Goal: Task Accomplishment & Management: Complete application form

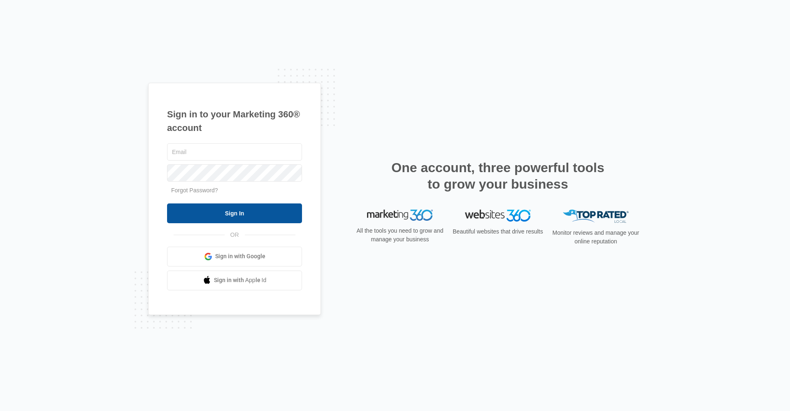
type input "[EMAIL_ADDRESS][DOMAIN_NAME]"
click at [210, 210] on input "Sign In" at bounding box center [234, 213] width 135 height 20
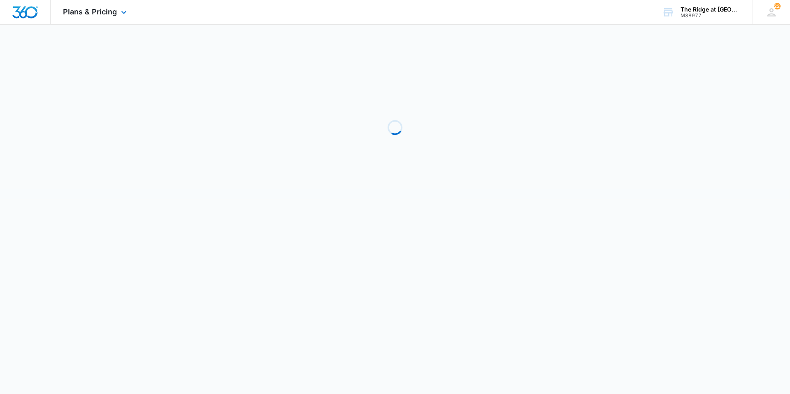
click at [94, 19] on div "Plans & Pricing Apps Reputation Websites Forms CRM Email Social Shop Payments P…" at bounding box center [96, 12] width 91 height 24
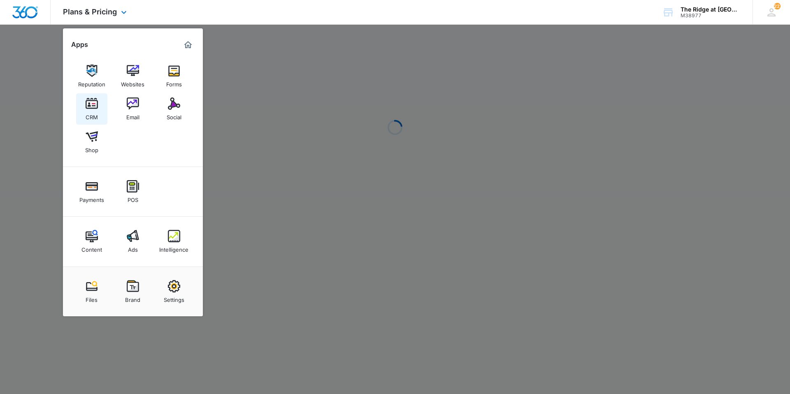
click at [94, 109] on img at bounding box center [92, 104] width 12 height 12
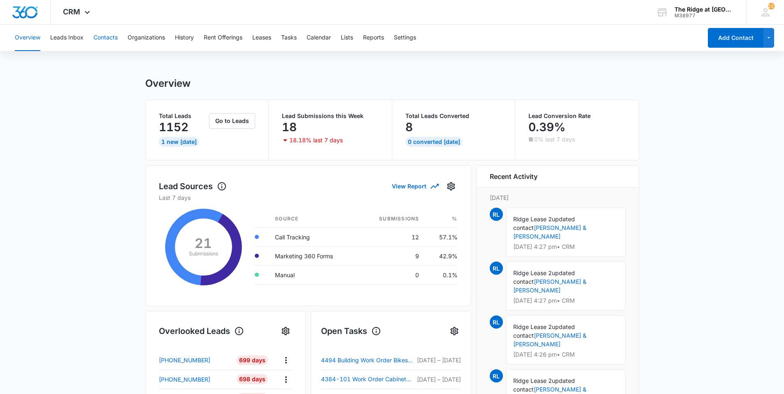
click at [102, 40] on button "Contacts" at bounding box center [105, 38] width 24 height 26
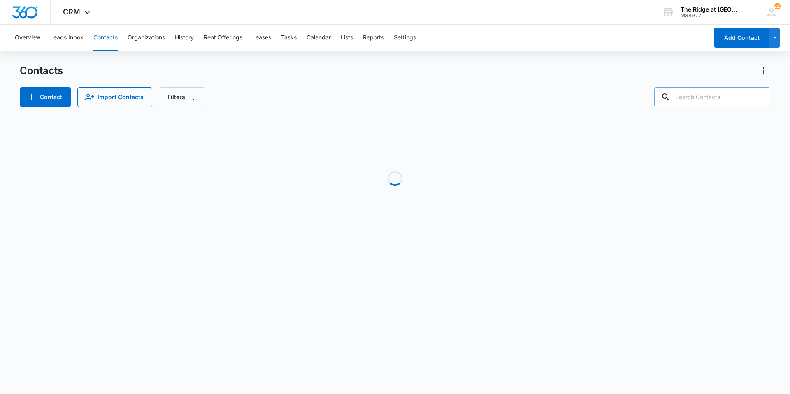
click at [707, 99] on input "text" at bounding box center [712, 97] width 116 height 20
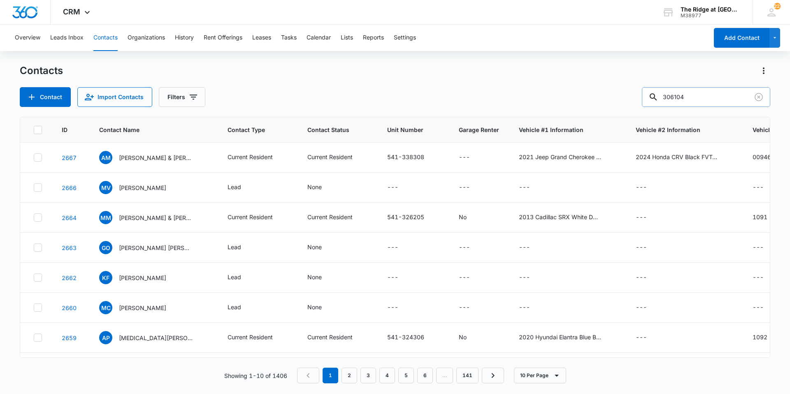
type input "306104"
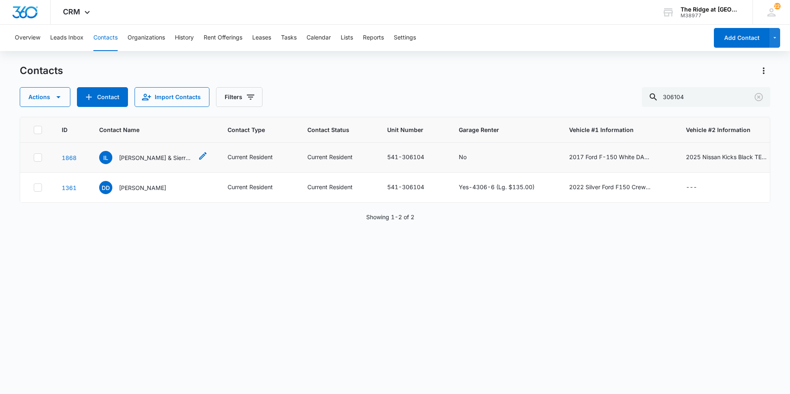
click at [171, 156] on p "[PERSON_NAME] & Sierra Oriz" at bounding box center [156, 157] width 74 height 9
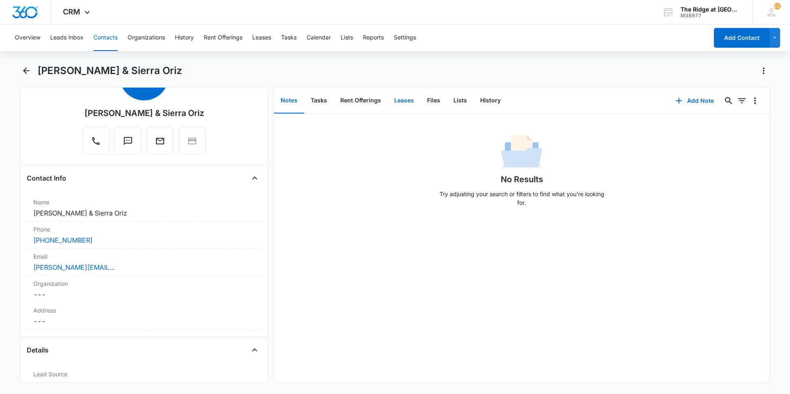
scroll to position [82, 0]
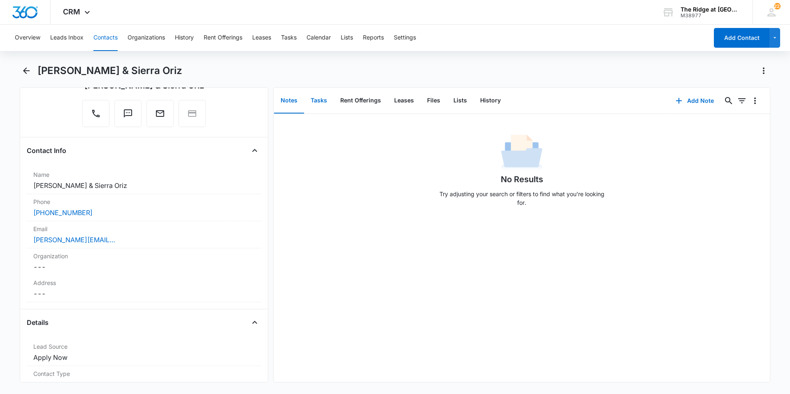
click at [322, 101] on button "Tasks" at bounding box center [319, 101] width 30 height 26
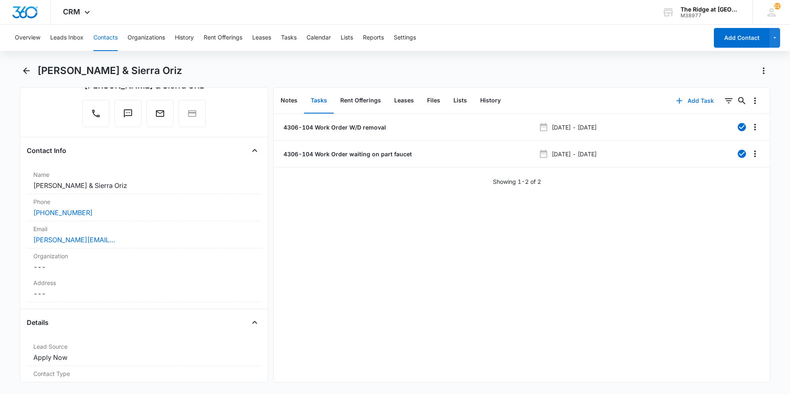
click at [686, 104] on button "Add Task" at bounding box center [695, 101] width 54 height 20
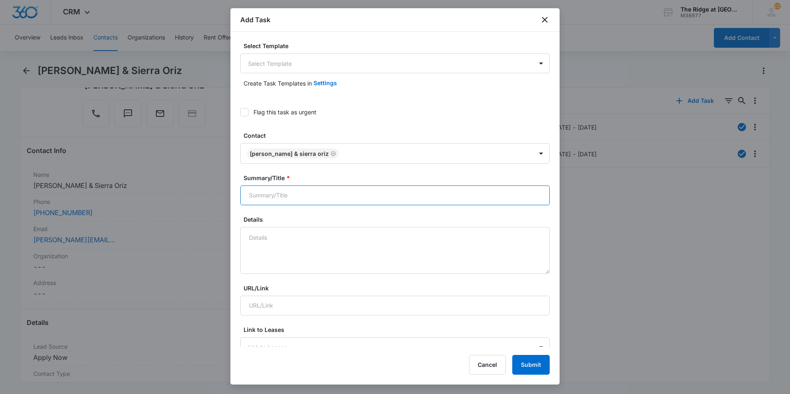
click at [316, 192] on input "Summary/Title *" at bounding box center [394, 196] width 309 height 20
click at [300, 44] on label "Select Template" at bounding box center [398, 46] width 309 height 9
click at [293, 64] on body "CRM Apps Reputation Websites Forms CRM Email Social Shop Payments POS Content A…" at bounding box center [395, 197] width 790 height 394
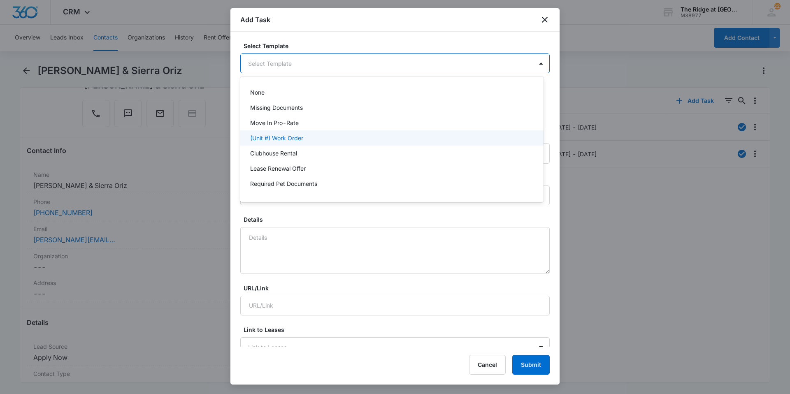
click at [267, 140] on p "(Unit #) Work Order" at bounding box center [276, 138] width 53 height 9
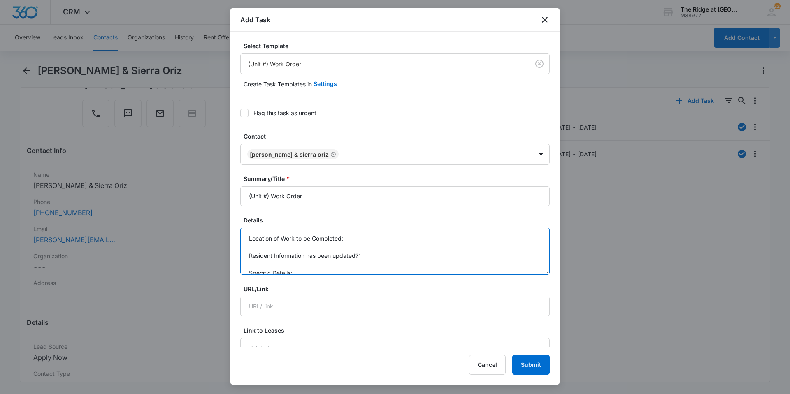
click at [291, 244] on textarea "Location of Work to be Completed: Resident Information has been updated?: Speci…" at bounding box center [394, 251] width 309 height 47
click at [293, 251] on textarea "Unit: 4306-104 Tenants:" at bounding box center [394, 251] width 309 height 47
paste textarea "[PERSON_NAME] & [PERSON_NAME] Phone: [PHONE_NUMBER] & [PHONE_NUMBER]"
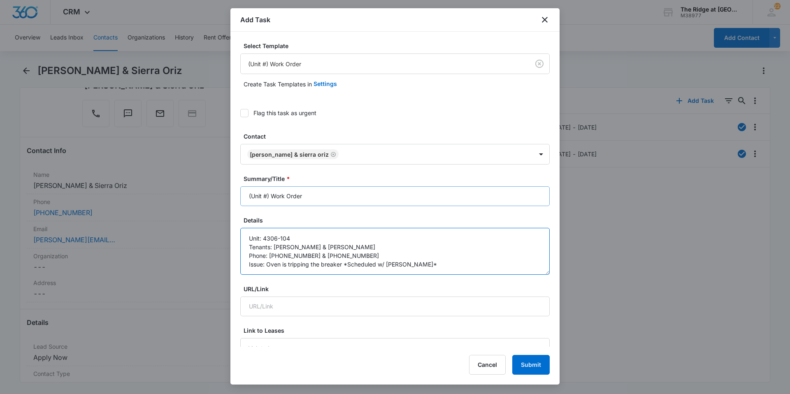
type textarea "Unit: 4306-104 Tenants: [PERSON_NAME] & [PERSON_NAME] Phone: [PHONE_NUMBER] & […"
drag, startPoint x: 337, startPoint y: 189, endPoint x: 335, endPoint y: 196, distance: 7.1
click at [336, 189] on input "(Unit #) Work Order" at bounding box center [394, 196] width 309 height 20
drag, startPoint x: 262, startPoint y: 195, endPoint x: 196, endPoint y: 197, distance: 66.3
click at [196, 197] on body "CRM Apps Reputation Websites Forms CRM Email Social Shop Payments POS Content A…" at bounding box center [395, 197] width 790 height 394
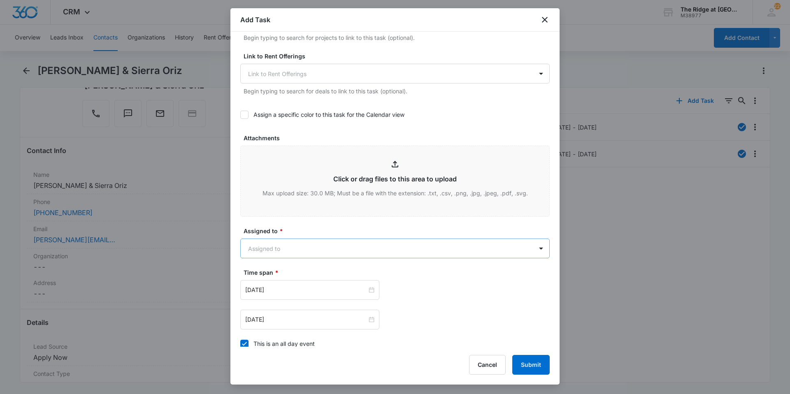
scroll to position [329, 0]
type input "4306-104 Work Order *Oven Scheduled W/ [PERSON_NAME]*"
click at [346, 252] on body "CRM Apps Reputation Websites Forms CRM Email Social Shop Payments POS Content A…" at bounding box center [395, 197] width 790 height 394
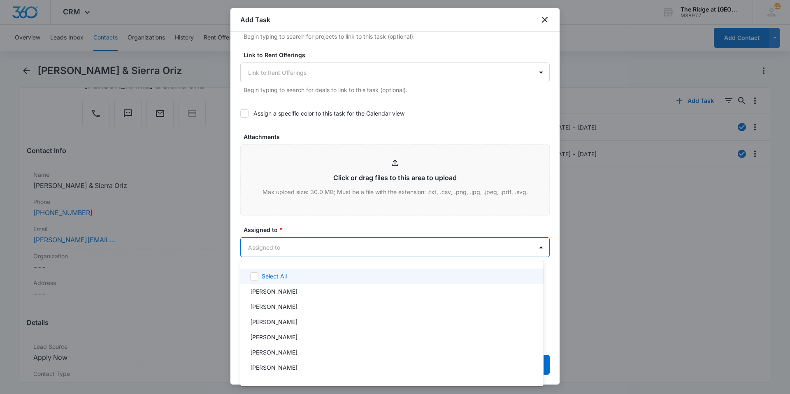
type input "r"
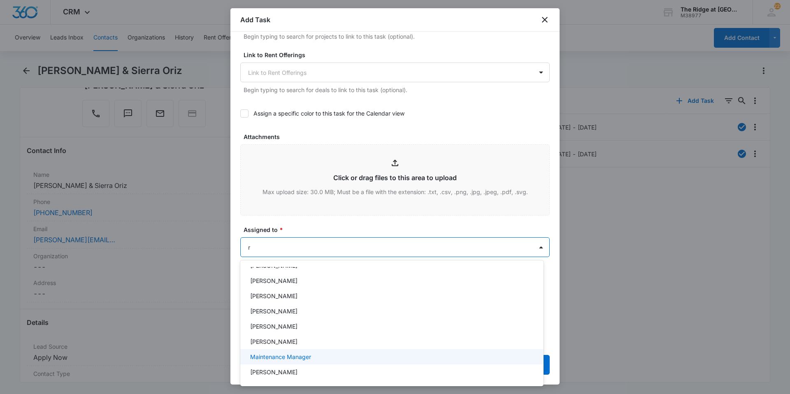
scroll to position [73, 0]
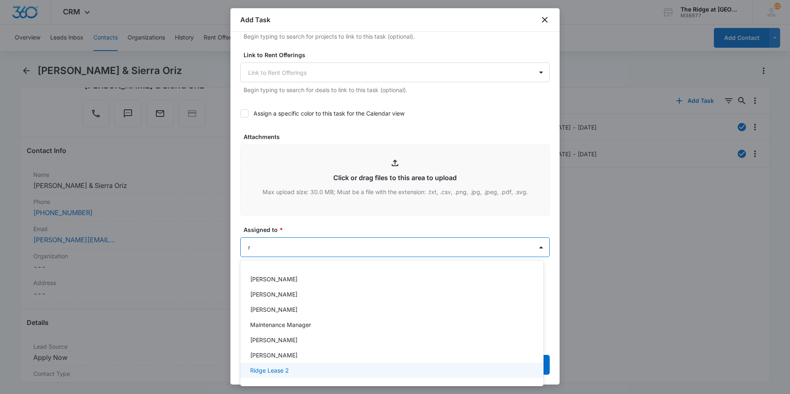
click at [288, 360] on div "[PERSON_NAME]" at bounding box center [391, 355] width 303 height 15
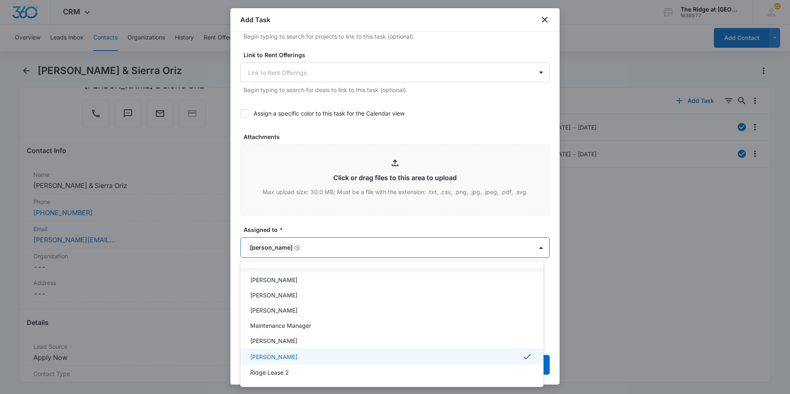
click at [336, 248] on div at bounding box center [395, 197] width 790 height 394
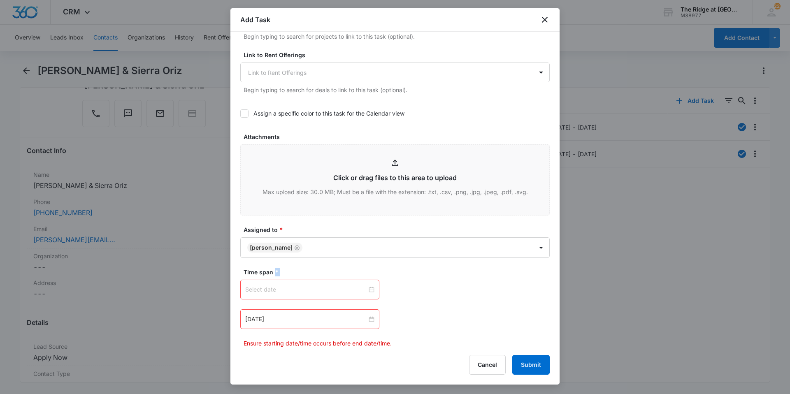
click at [370, 292] on div at bounding box center [309, 289] width 129 height 9
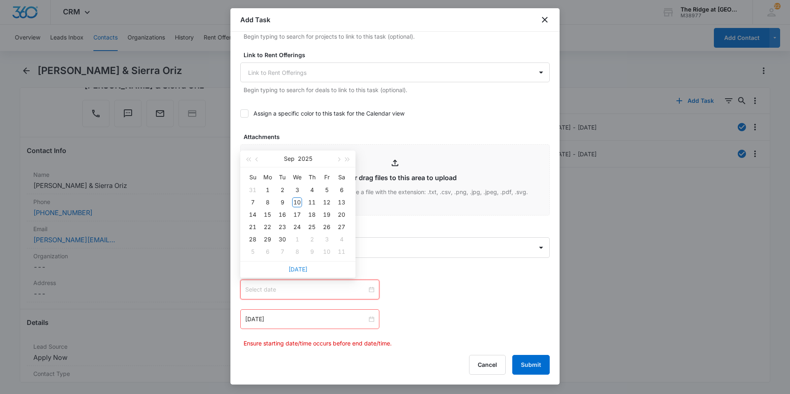
click at [290, 268] on link "[DATE]" at bounding box center [297, 269] width 19 height 7
type input "[DATE]"
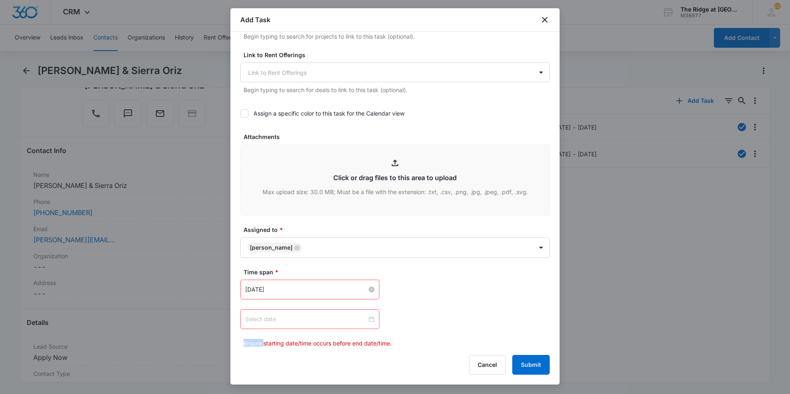
click at [368, 320] on div at bounding box center [309, 319] width 129 height 9
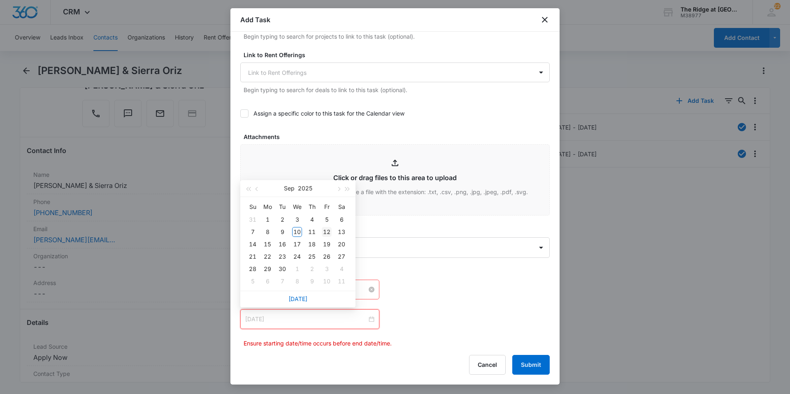
type input "[DATE]"
click at [325, 232] on div "12" at bounding box center [327, 232] width 10 height 10
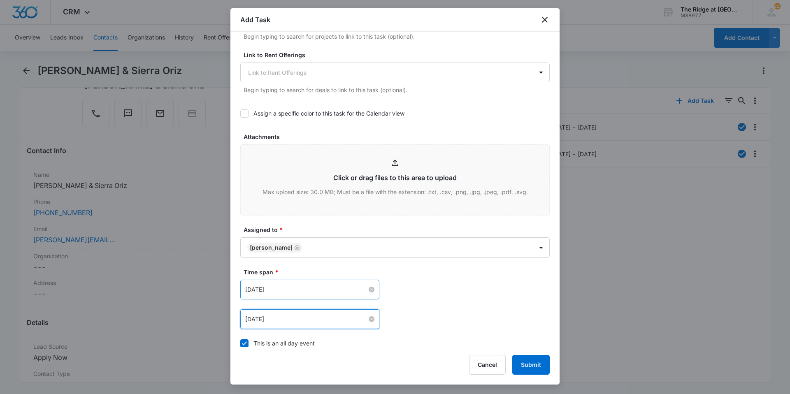
click at [476, 290] on div "[DATE] [DATE] Su Mo Tu We Th Fr Sa 31 1 2 3 4 5 6 7 8 9 10 11 12 13 14 15 16 17…" at bounding box center [394, 290] width 309 height 20
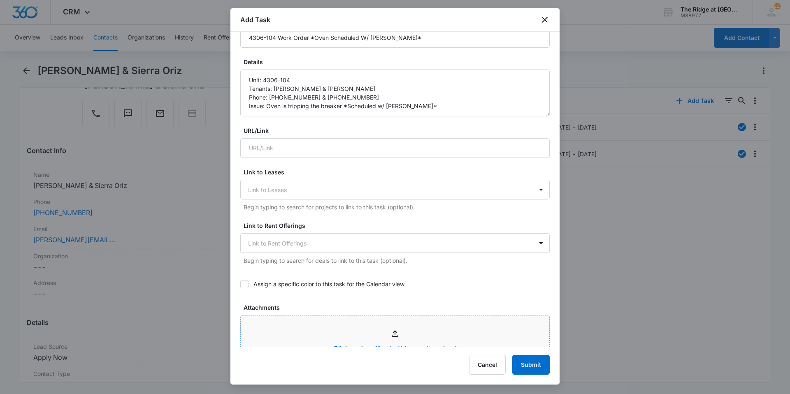
scroll to position [0, 0]
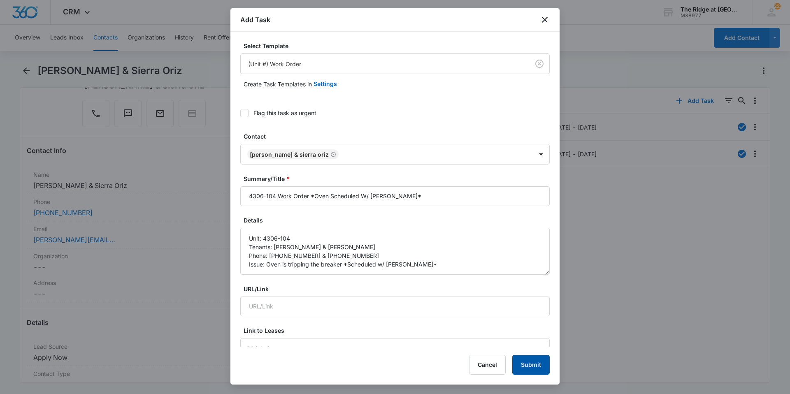
click at [528, 365] on button "Submit" at bounding box center [530, 365] width 37 height 20
